Goal: Information Seeking & Learning: Find specific fact

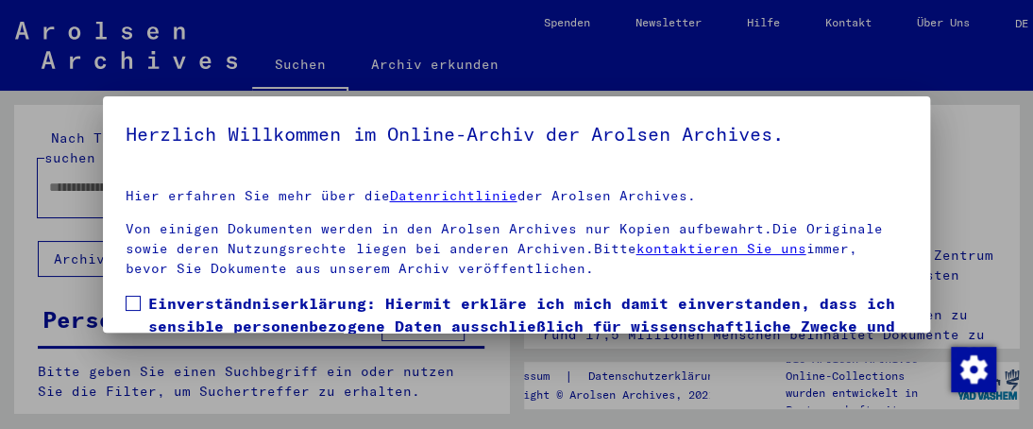
scroll to position [296, 0]
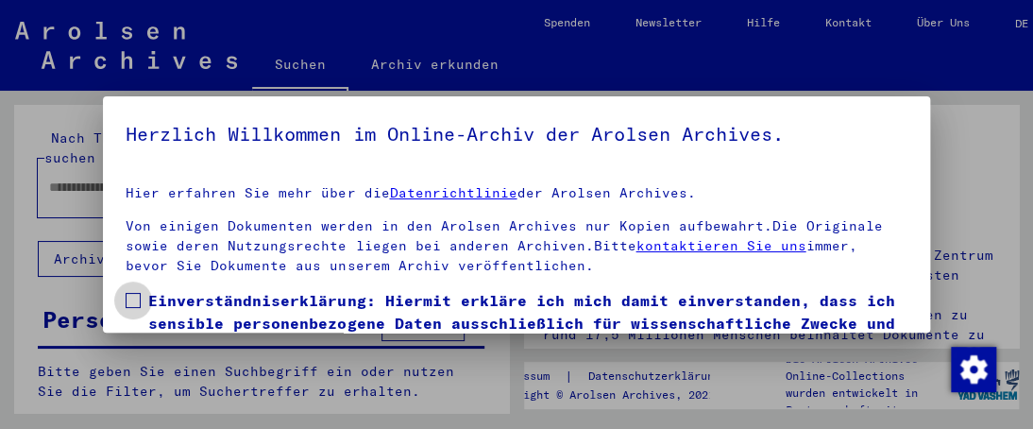
click at [144, 303] on label "Einverständniserklärung: Hiermit erkläre ich mich damit einverstanden, dass ich…" at bounding box center [516, 345] width 781 height 113
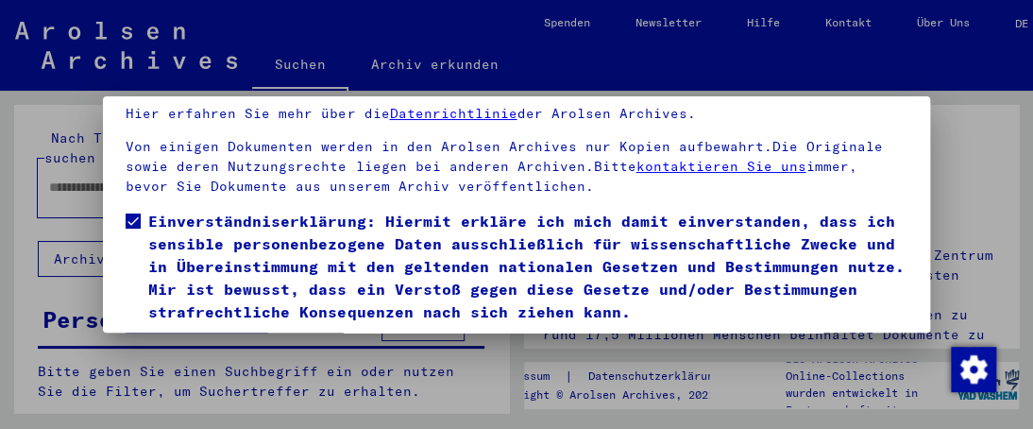
scroll to position [137, 0]
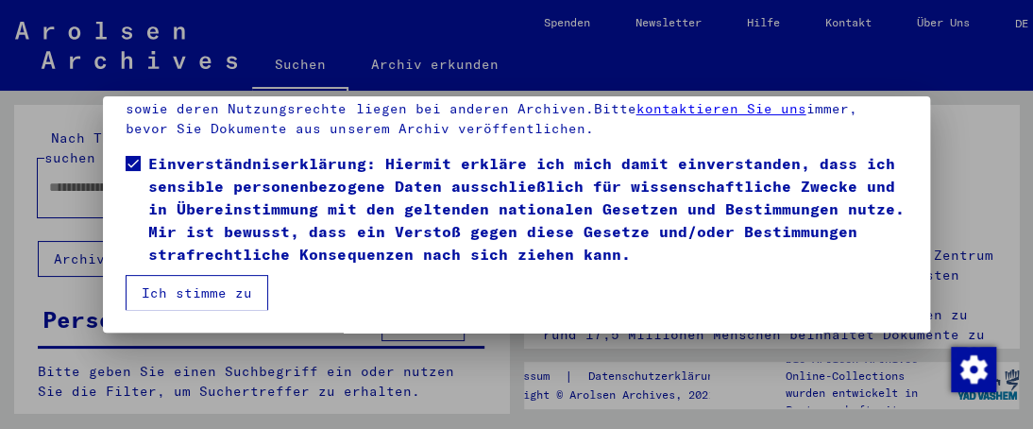
click at [197, 284] on button "Ich stimme zu" at bounding box center [197, 293] width 143 height 36
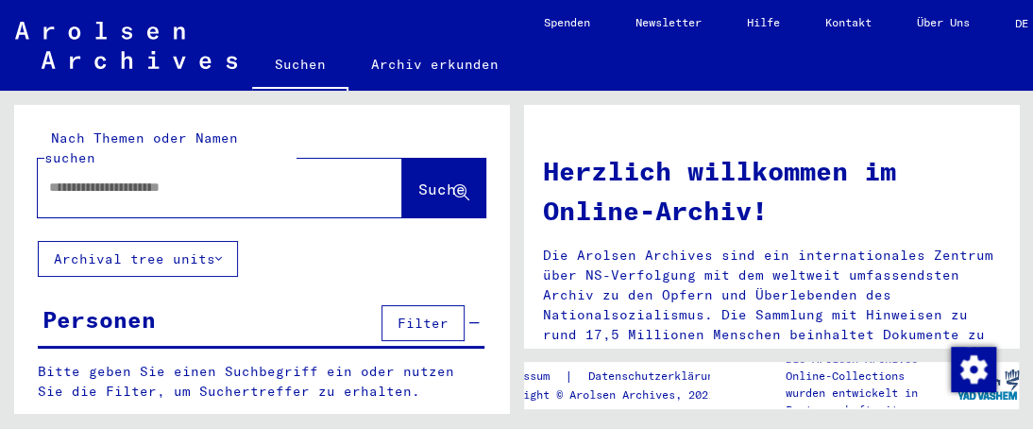
click at [106, 178] on input "text" at bounding box center [197, 188] width 297 height 20
type input "****"
click at [418, 179] on span "Suche" at bounding box center [441, 188] width 47 height 19
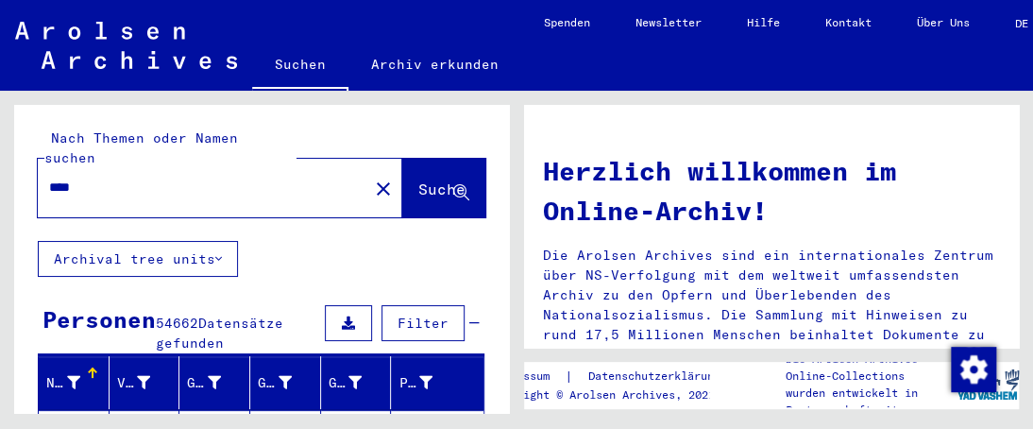
click at [416, 314] on span "Filter" at bounding box center [423, 322] width 51 height 17
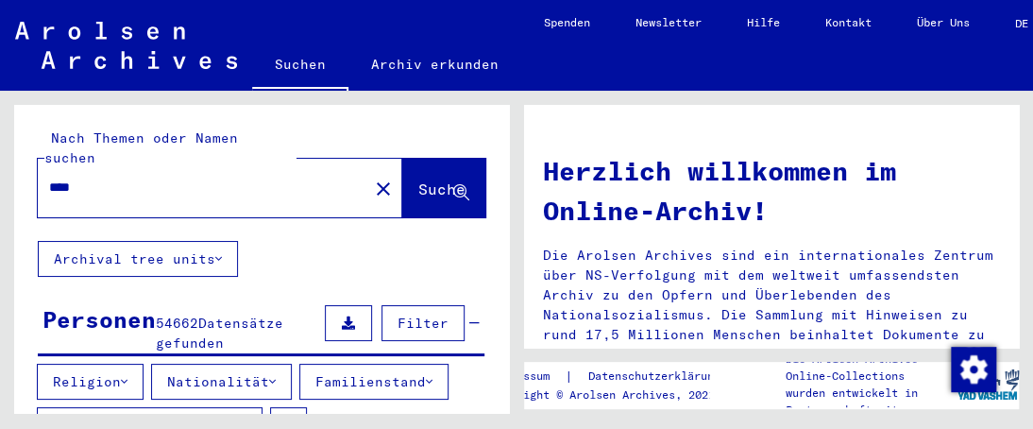
click at [127, 375] on icon at bounding box center [124, 381] width 7 height 13
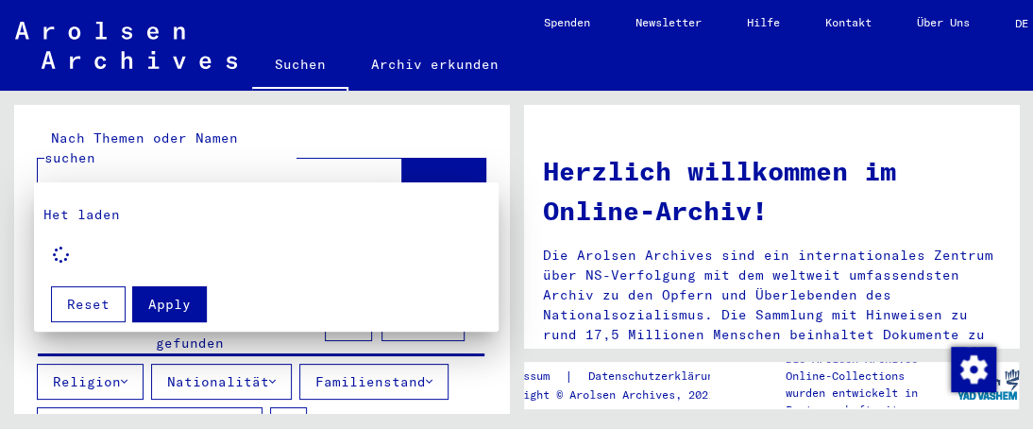
click at [110, 356] on div at bounding box center [516, 214] width 1033 height 429
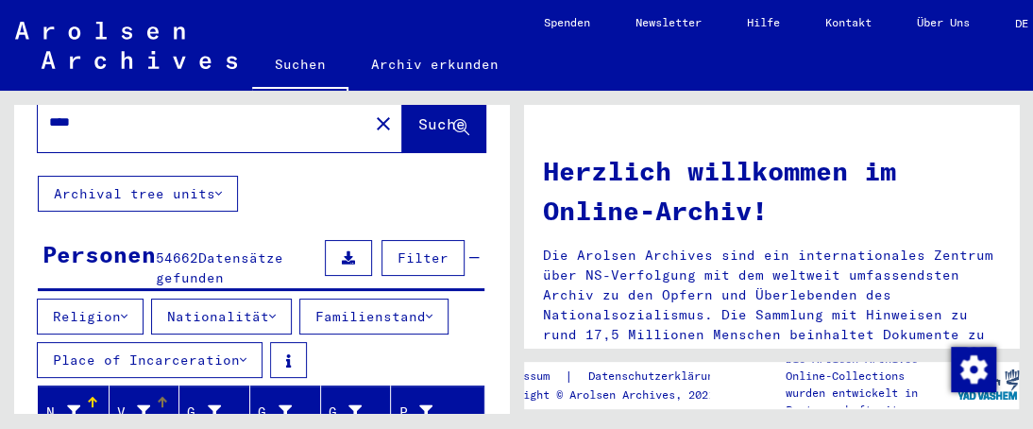
scroll to position [94, 0]
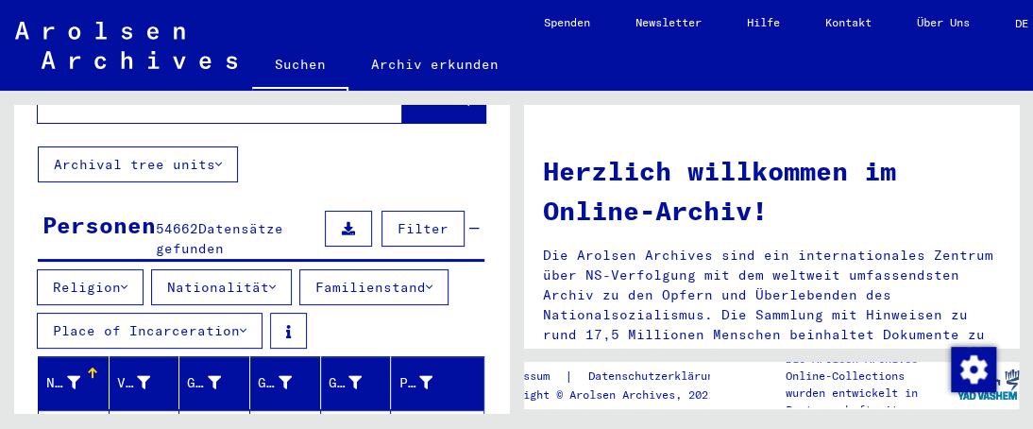
click at [102, 269] on button "Religion" at bounding box center [90, 287] width 107 height 36
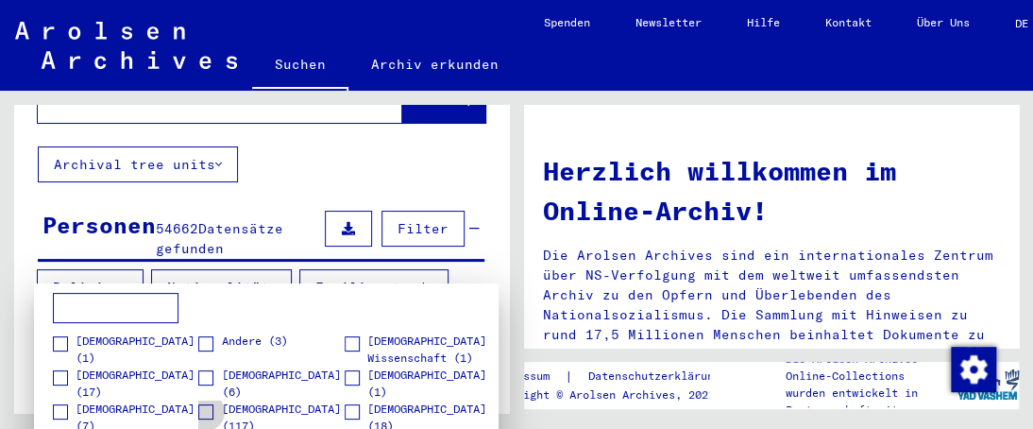
click at [204, 411] on span at bounding box center [205, 411] width 15 height 15
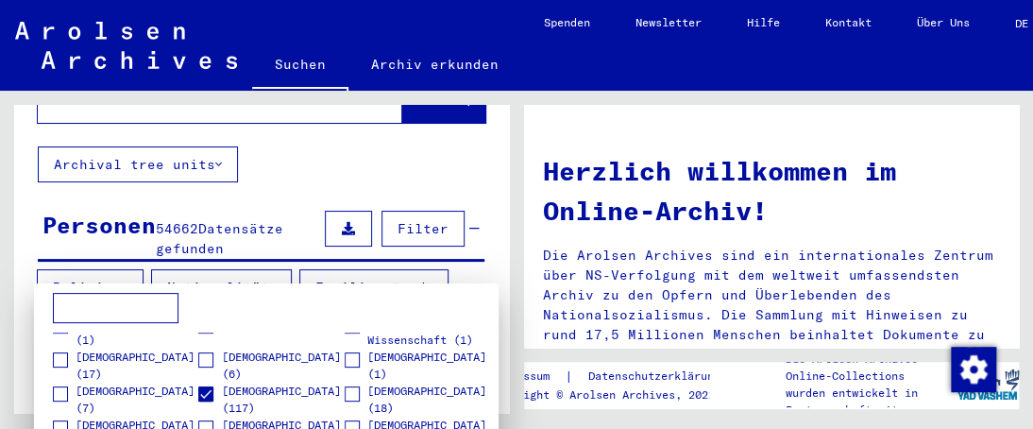
scroll to position [26, 0]
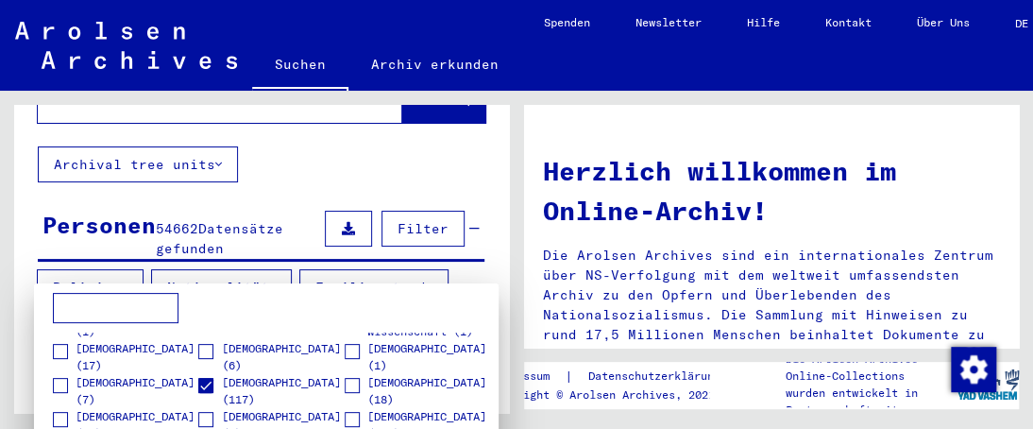
click at [401, 205] on div at bounding box center [516, 214] width 1033 height 429
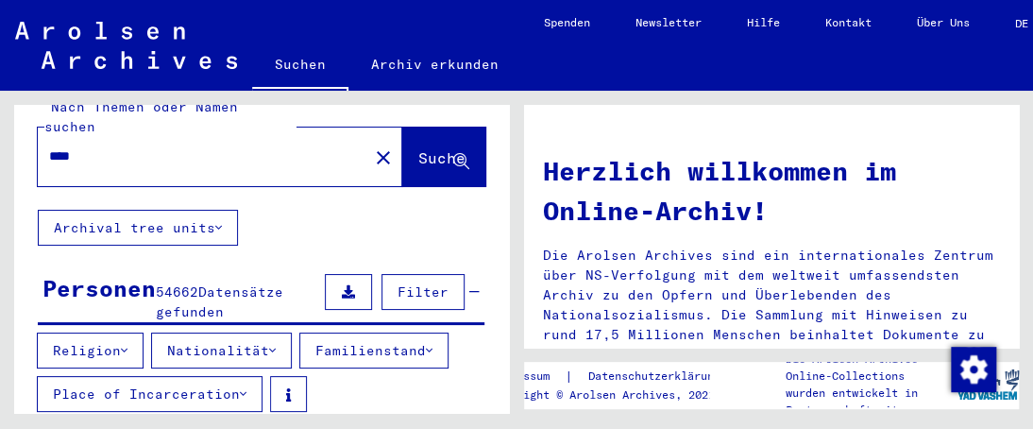
scroll to position [0, 0]
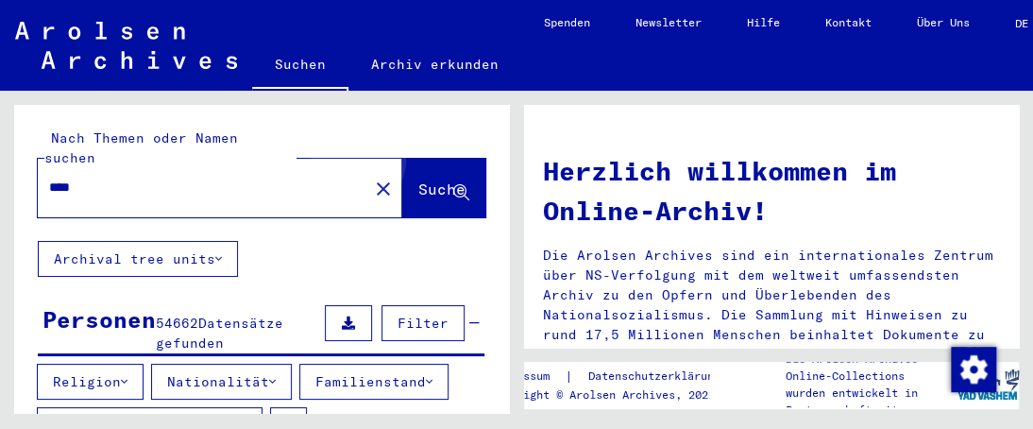
click at [418, 179] on span "Suche" at bounding box center [441, 188] width 47 height 19
click at [413, 314] on span "Filter" at bounding box center [423, 322] width 51 height 17
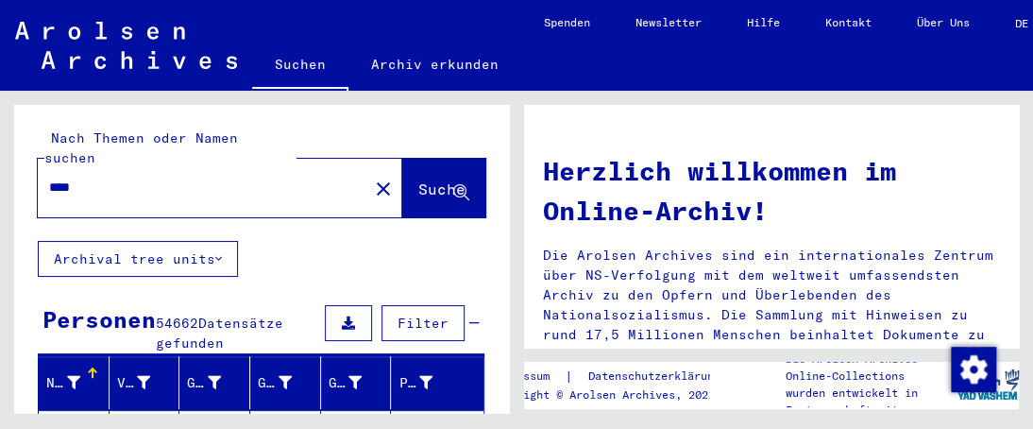
click at [405, 314] on span "Filter" at bounding box center [423, 322] width 51 height 17
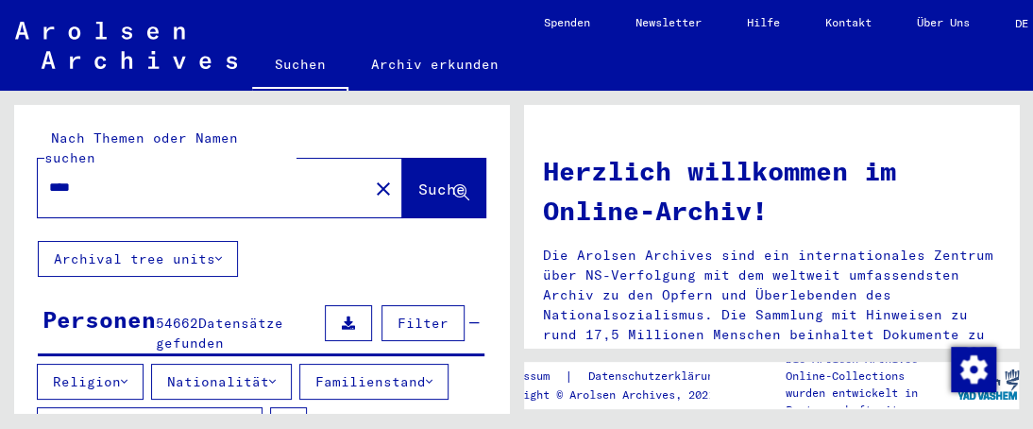
click at [127, 375] on icon at bounding box center [124, 381] width 7 height 13
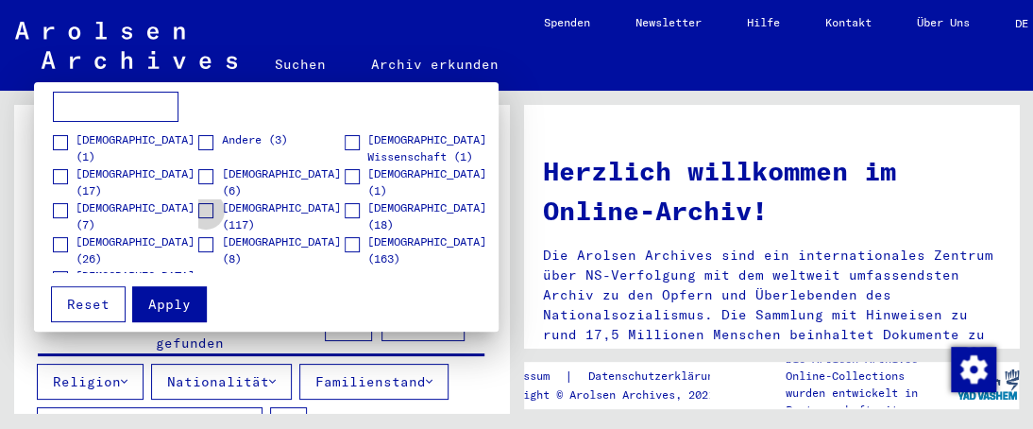
click at [198, 207] on span at bounding box center [205, 210] width 15 height 15
click at [163, 309] on span "Apply" at bounding box center [169, 304] width 42 height 17
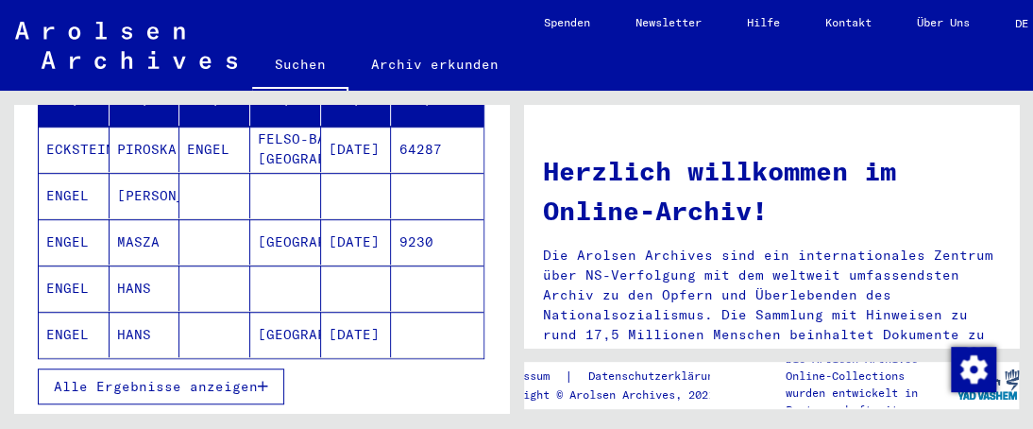
scroll to position [472, 0]
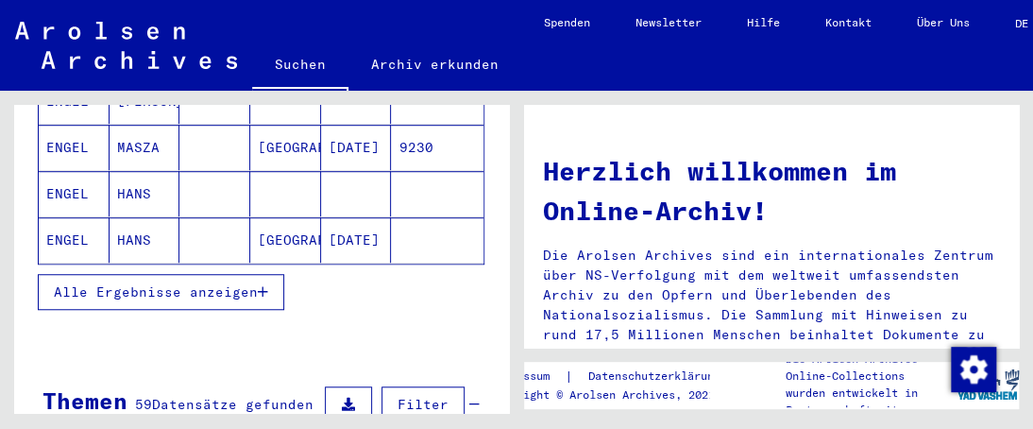
click at [172, 288] on span "Alle Ergebnisse anzeigen" at bounding box center [156, 291] width 204 height 17
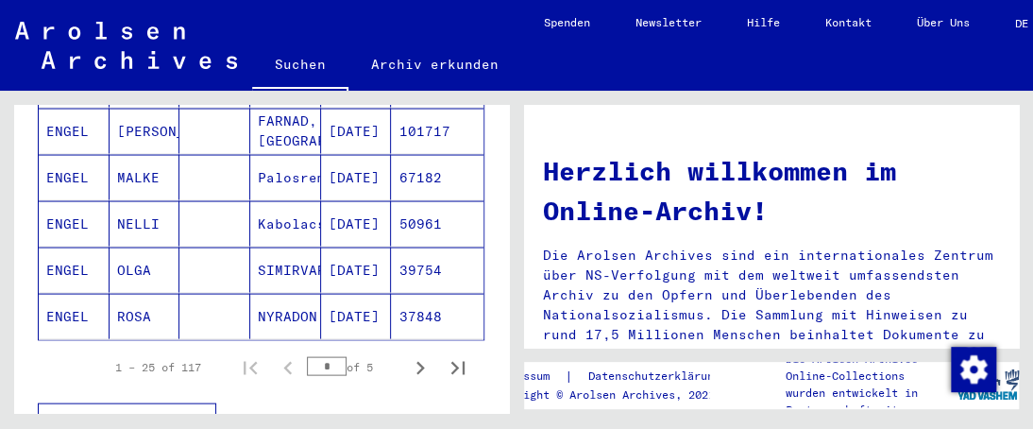
scroll to position [1417, 0]
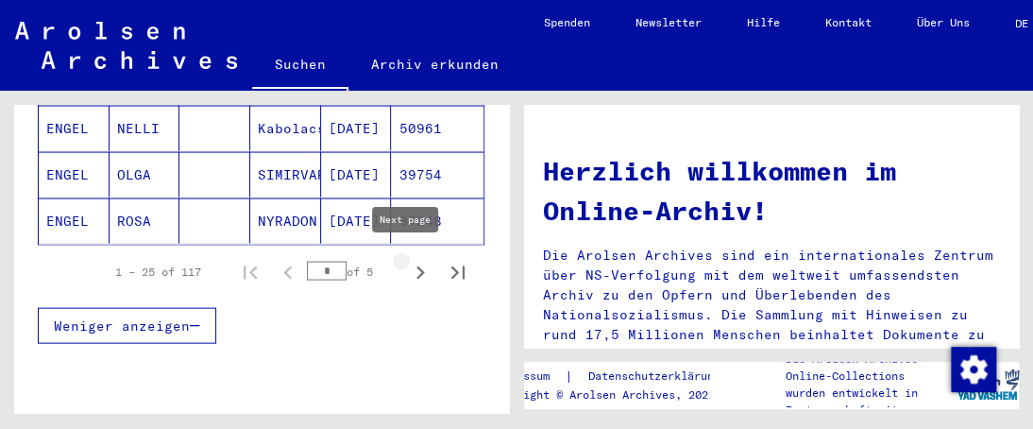
click at [407, 262] on icon "Next page" at bounding box center [420, 273] width 26 height 26
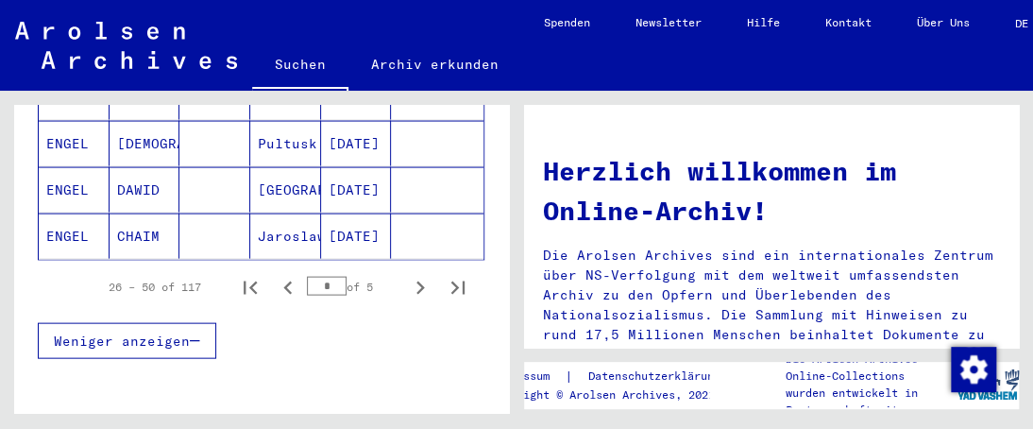
scroll to position [1322, 0]
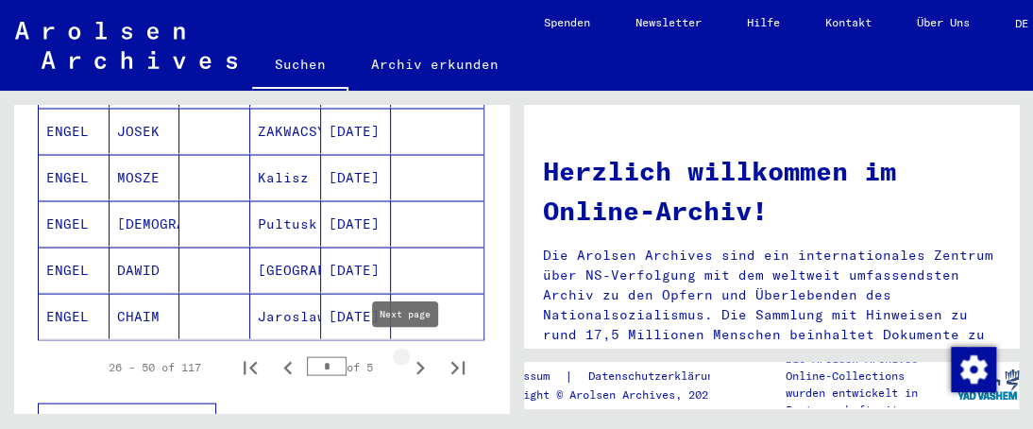
click at [416, 361] on icon "Next page" at bounding box center [420, 367] width 8 height 13
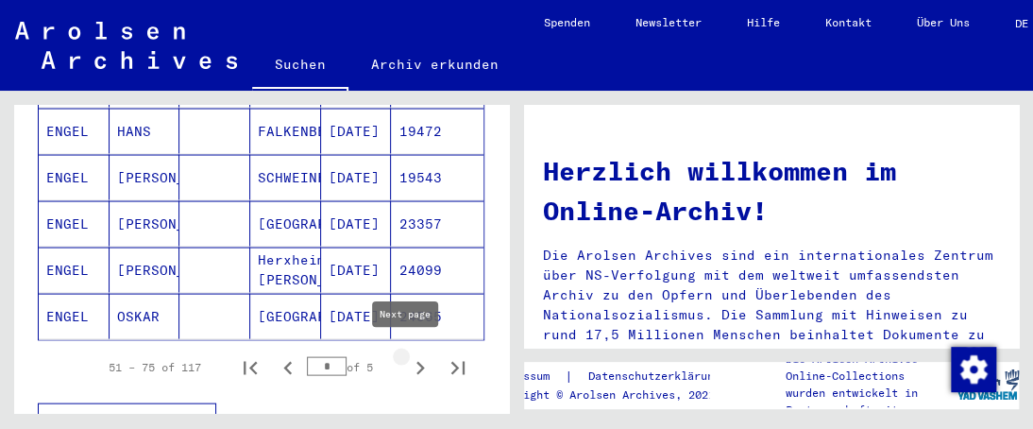
click at [416, 361] on icon "Next page" at bounding box center [420, 367] width 8 height 13
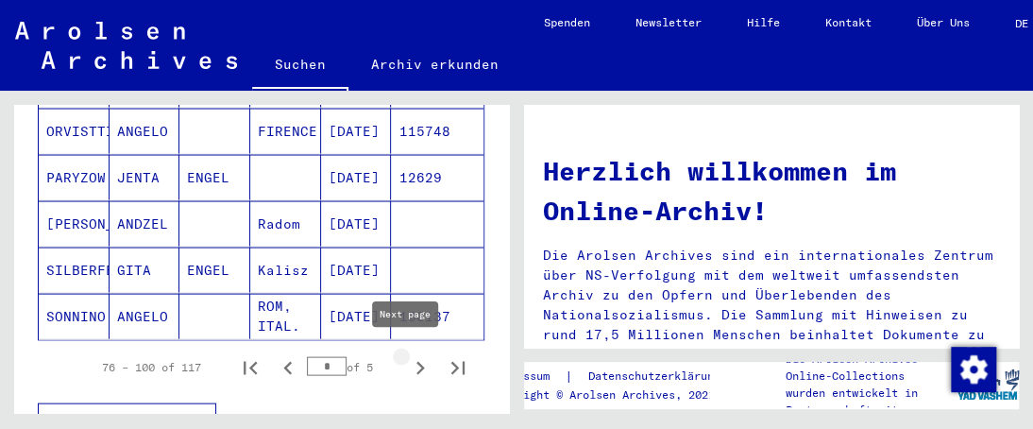
click at [416, 361] on icon "Next page" at bounding box center [420, 367] width 8 height 13
type input "*"
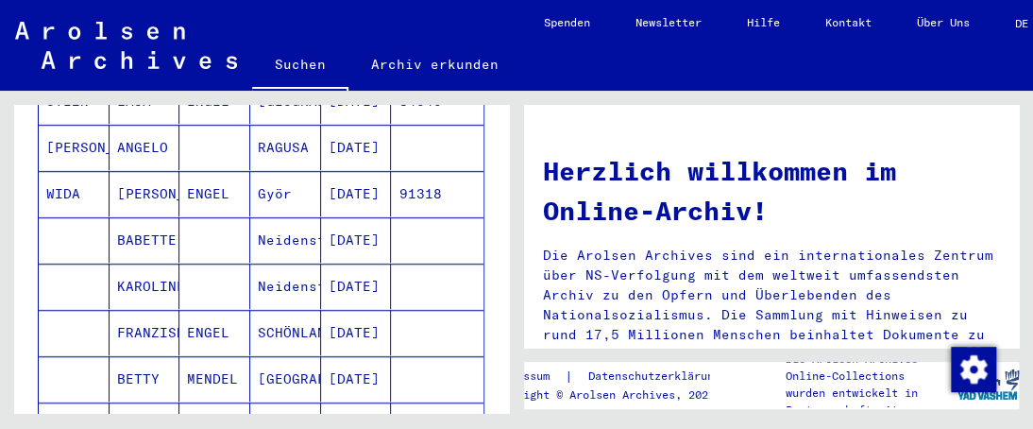
scroll to position [283, 0]
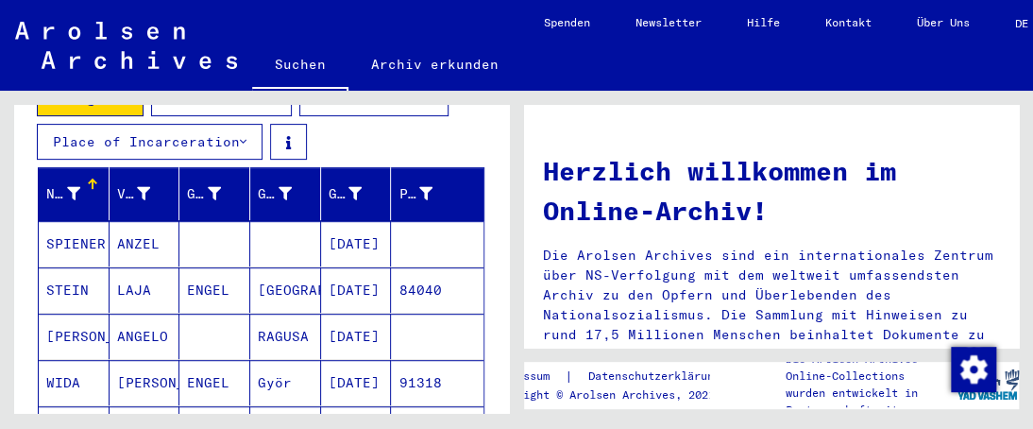
click at [226, 362] on mat-cell "ENGEL" at bounding box center [214, 382] width 71 height 45
